Goal: Find specific page/section: Find specific page/section

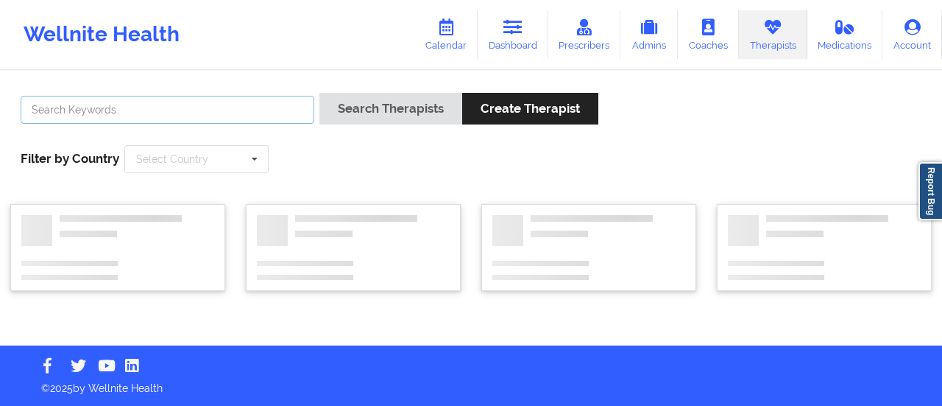
click at [252, 110] on input "text" at bounding box center [168, 110] width 294 height 28
paste input "[PERSON_NAME]"
type input "[PERSON_NAME]"
click at [320, 93] on button "Search Therapists" at bounding box center [391, 109] width 143 height 32
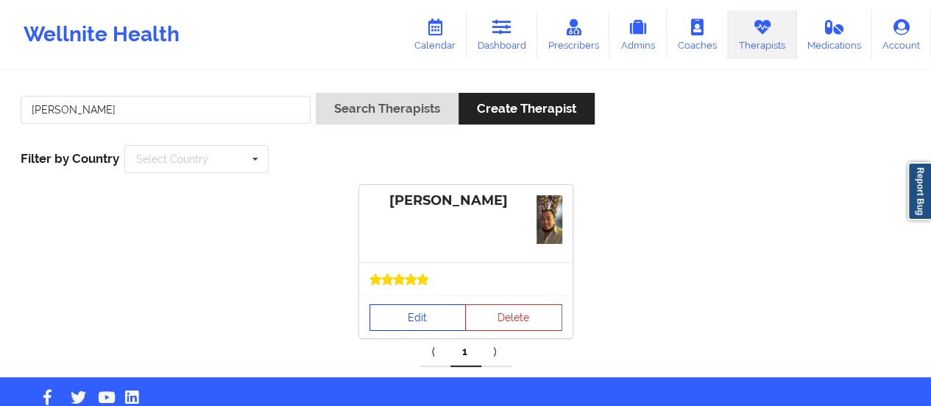
click at [423, 313] on link "Edit" at bounding box center [418, 317] width 97 height 27
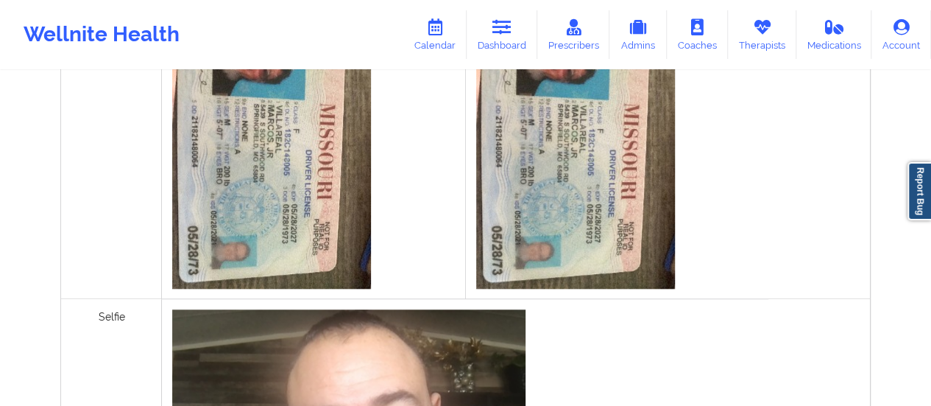
scroll to position [325, 0]
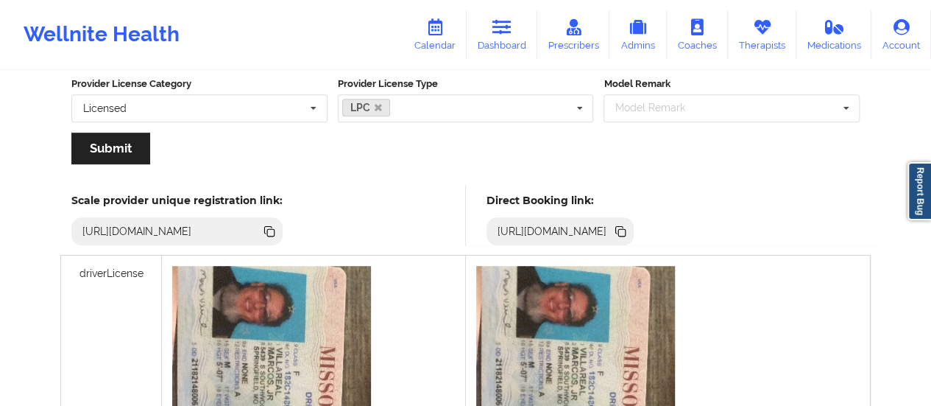
click at [624, 226] on icon at bounding box center [619, 229] width 7 height 7
